Goal: Task Accomplishment & Management: Complete application form

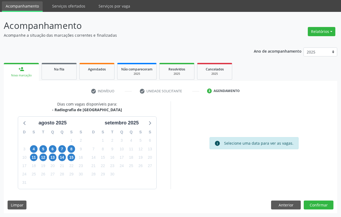
scroll to position [18, 0]
click at [289, 207] on button "Anterior" at bounding box center [286, 204] width 30 height 9
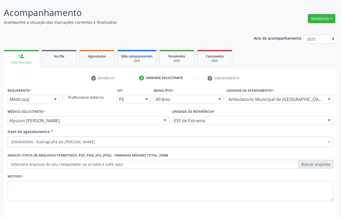
scroll to position [50, 0]
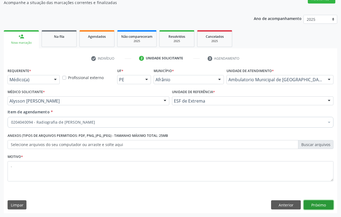
click at [323, 205] on button "Próximo" at bounding box center [318, 204] width 30 height 9
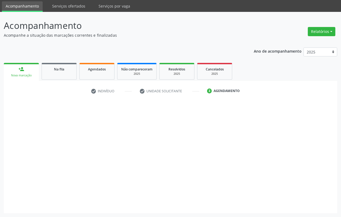
scroll to position [18, 0]
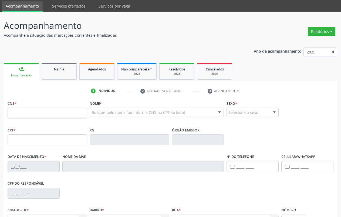
scroll to position [18, 0]
click at [44, 116] on input "text" at bounding box center [47, 113] width 79 height 11
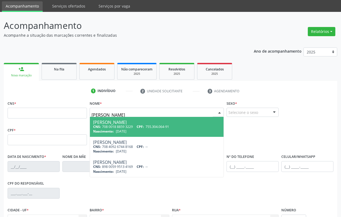
type input "suzana mace"
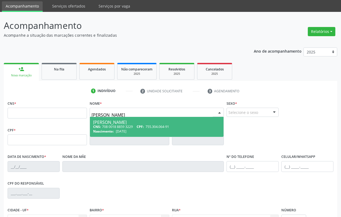
click at [113, 131] on span "Nascimento:" at bounding box center [103, 131] width 21 height 5
type input "708 0018 8859 3229"
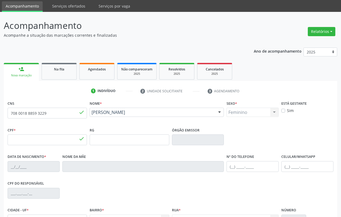
type input "755.304.064-91"
type input "15/07/1970"
type input "Maria Alves de Macedo"
type input "(87) 98818-2894"
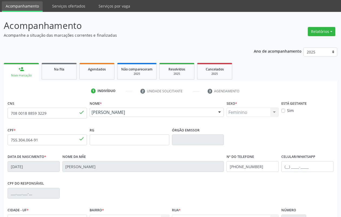
type input "755.295.564-34"
type input "S/N"
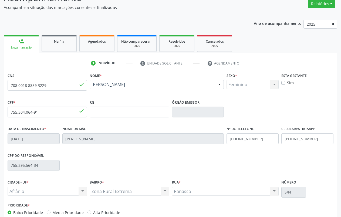
scroll to position [76, 0]
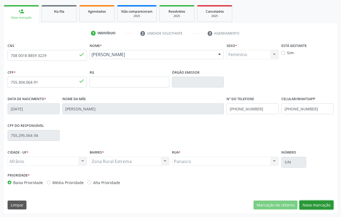
click at [318, 206] on button "Nova marcação" at bounding box center [316, 204] width 34 height 9
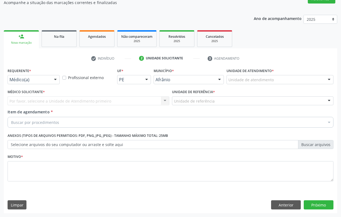
click at [315, 80] on div "Unidade de atendimento" at bounding box center [279, 79] width 107 height 9
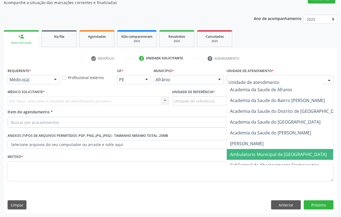
click at [243, 149] on span "Ambulatorio Municipal de [GEOGRAPHIC_DATA]" at bounding box center [293, 154] width 132 height 11
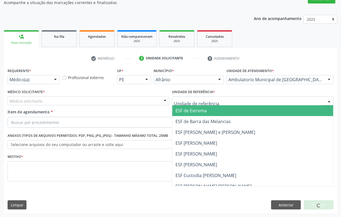
click at [230, 100] on div at bounding box center [253, 100] width 162 height 9
click at [225, 112] on span "ESF de Extrema" at bounding box center [252, 110] width 161 height 11
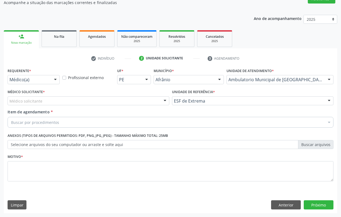
click at [155, 102] on div "Médico solicitante" at bounding box center [89, 100] width 162 height 9
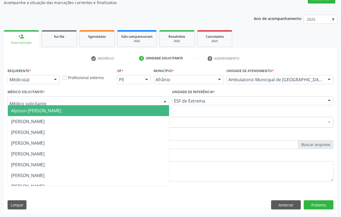
click at [87, 109] on span "Alysson [PERSON_NAME]" at bounding box center [88, 110] width 161 height 11
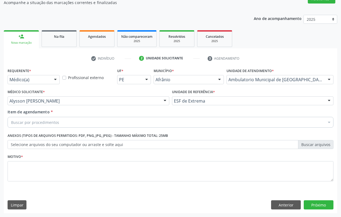
click at [81, 123] on div "Buscar por procedimentos" at bounding box center [171, 122] width 326 height 11
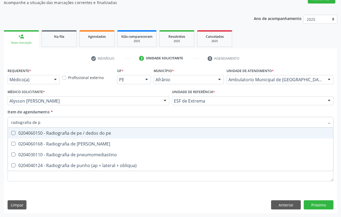
type input "radiografia de pe"
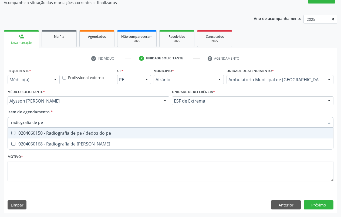
click at [86, 131] on div "0204060150 - Radiografia de pe / dedos do pe" at bounding box center [170, 133] width 319 height 4
checkbox pe "true"
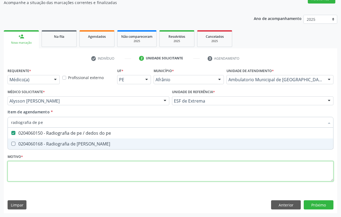
click at [56, 170] on div "Requerente * Médico(a) Médico(a) Enfermeiro(a) Paciente Nenhum resultado encont…" at bounding box center [171, 128] width 326 height 122
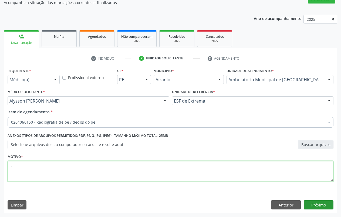
type textarea "."
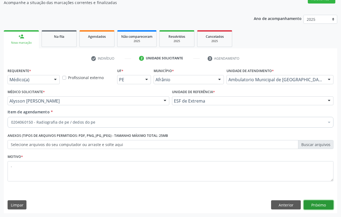
click at [326, 207] on button "Próximo" at bounding box center [318, 204] width 30 height 9
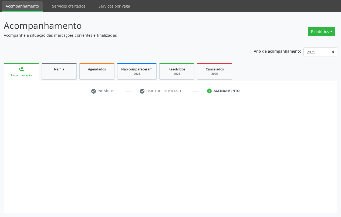
scroll to position [18, 0]
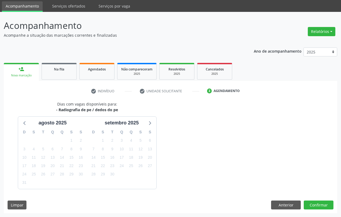
click at [17, 72] on link "person_add Nova marcação" at bounding box center [21, 72] width 35 height 18
click at [29, 71] on link "person_add Nova marcação" at bounding box center [21, 72] width 35 height 18
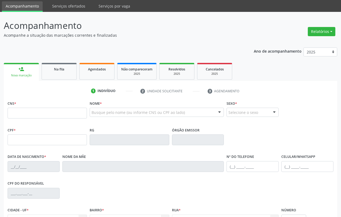
scroll to position [18, 0]
type input "r"
click at [73, 114] on input "text" at bounding box center [47, 113] width 79 height 11
type input "703 3042 7628 9110"
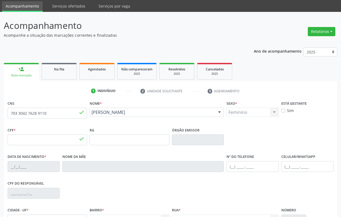
type input "[DATE]"
type input "[PERSON_NAME] Nunes"
type input "[PHONE_NUMBER]"
type input "054.191.814-10"
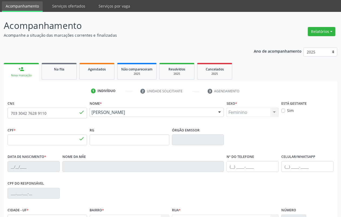
type input "S/N"
type input "147.760.004-31"
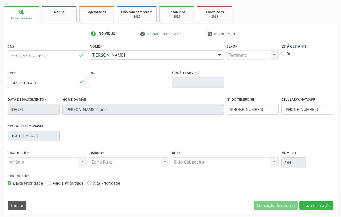
scroll to position [76, 0]
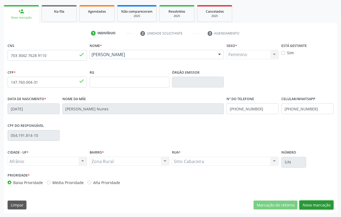
click at [318, 203] on button "Nova marcação" at bounding box center [316, 204] width 34 height 9
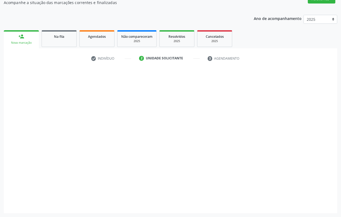
scroll to position [50, 0]
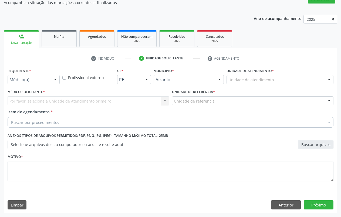
click at [323, 81] on div "Unidade de atendimento Academia da Saude de Afranio Academia da Saude do Bairro…" at bounding box center [279, 79] width 107 height 9
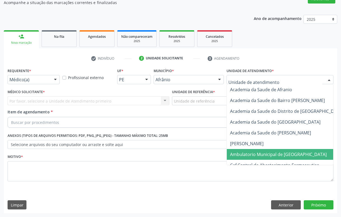
drag, startPoint x: 278, startPoint y: 154, endPoint x: 218, endPoint y: 124, distance: 66.8
click at [277, 154] on span "Ambulatorio Municipal de [GEOGRAPHIC_DATA]" at bounding box center [278, 154] width 97 height 6
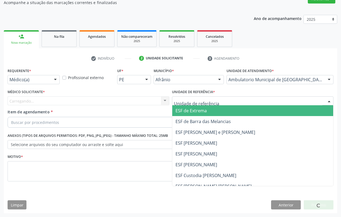
drag, startPoint x: 190, startPoint y: 116, endPoint x: 187, endPoint y: 113, distance: 4.4
click at [190, 115] on span "ESF de Extrema" at bounding box center [252, 110] width 161 height 11
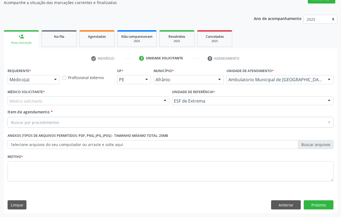
drag, startPoint x: 158, startPoint y: 101, endPoint x: 133, endPoint y: 105, distance: 25.4
click at [157, 101] on div "Médico solicitante" at bounding box center [89, 100] width 162 height 9
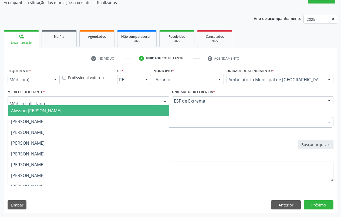
click at [131, 112] on span "Alysson [PERSON_NAME]" at bounding box center [88, 110] width 161 height 11
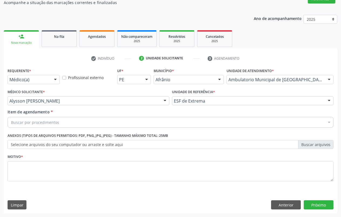
click at [129, 124] on div "Buscar por procedimentos" at bounding box center [171, 122] width 326 height 11
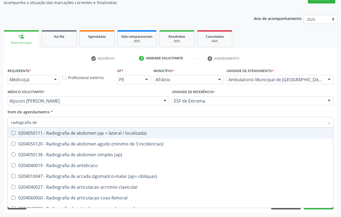
type input "radiografia de m"
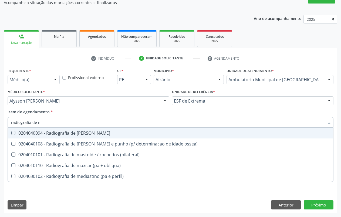
click at [109, 133] on div "0204040094 - Radiografia de [PERSON_NAME]" at bounding box center [170, 133] width 319 height 4
checkbox mao "true"
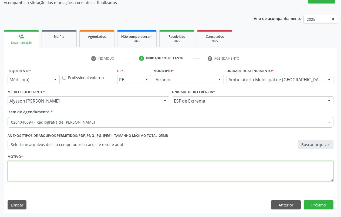
click at [63, 163] on textarea at bounding box center [171, 171] width 326 height 21
type textarea "."
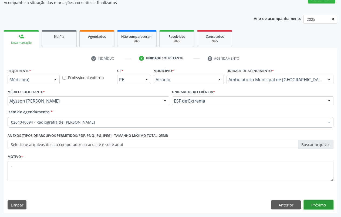
click at [325, 207] on button "Próximo" at bounding box center [318, 204] width 30 height 9
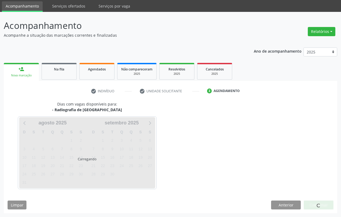
scroll to position [18, 0]
